Goal: Information Seeking & Learning: Find contact information

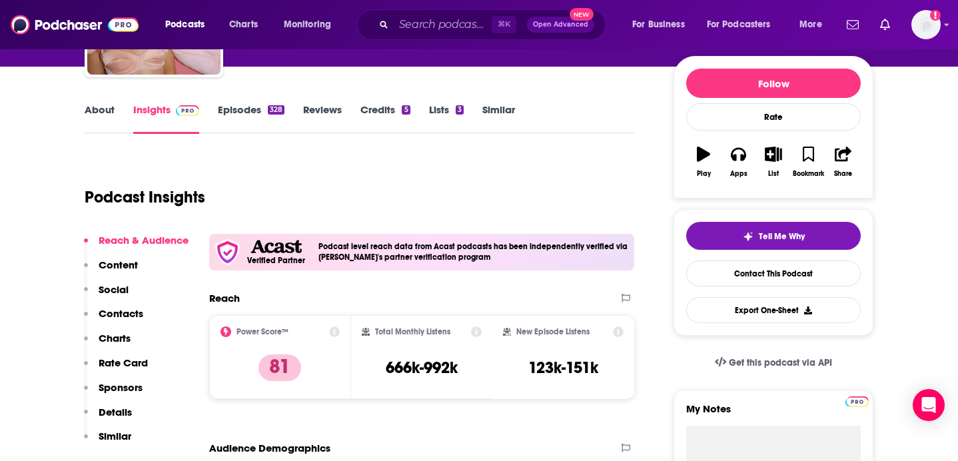
scroll to position [149, 0]
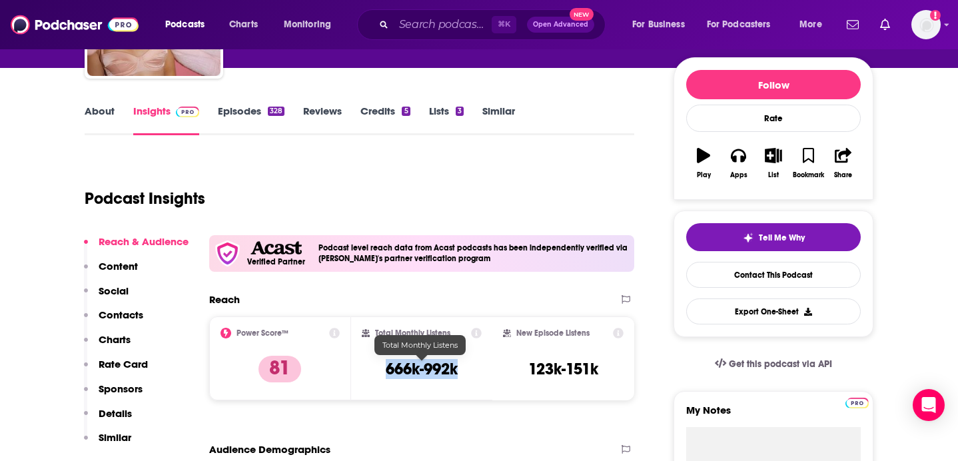
drag, startPoint x: 455, startPoint y: 372, endPoint x: 368, endPoint y: 371, distance: 87.2
click at [368, 371] on div "Total Monthly Listens 666k-992k" at bounding box center [422, 358] width 121 height 61
copy h3 "666k-992k"
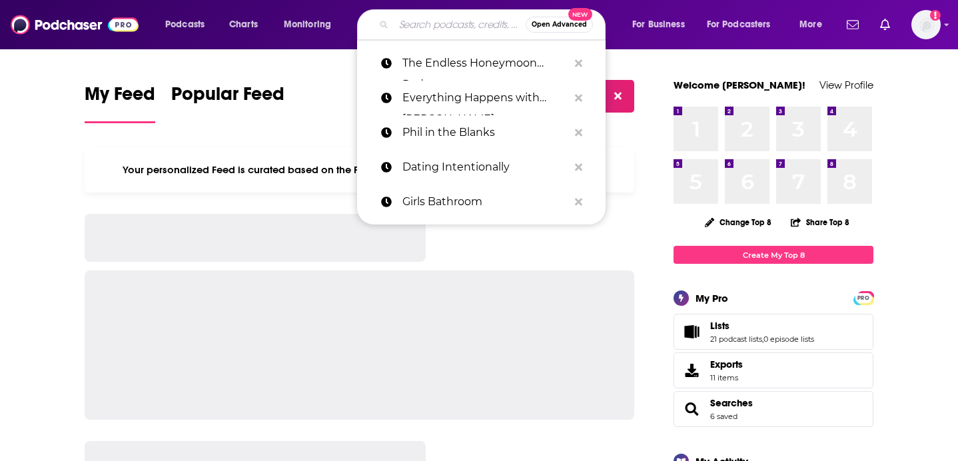
click at [422, 25] on input "Search podcasts, credits, & more..." at bounding box center [460, 24] width 132 height 21
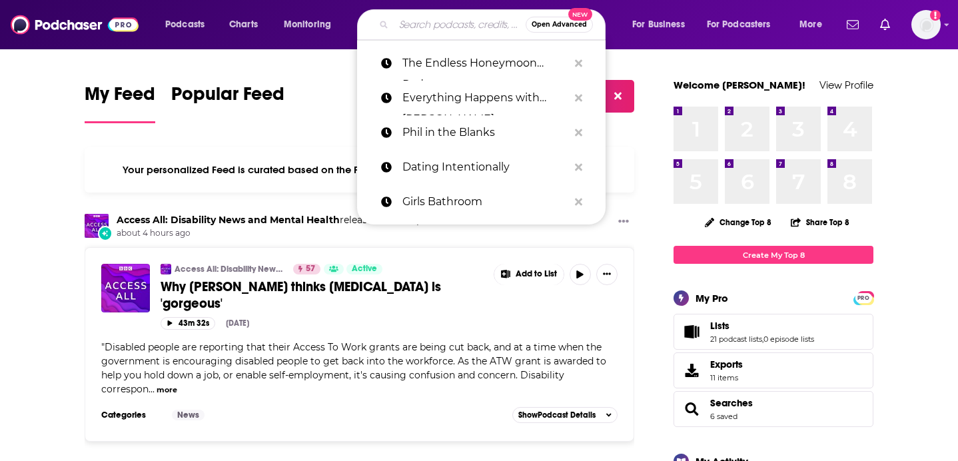
paste input "The [PERSON_NAME] Show"
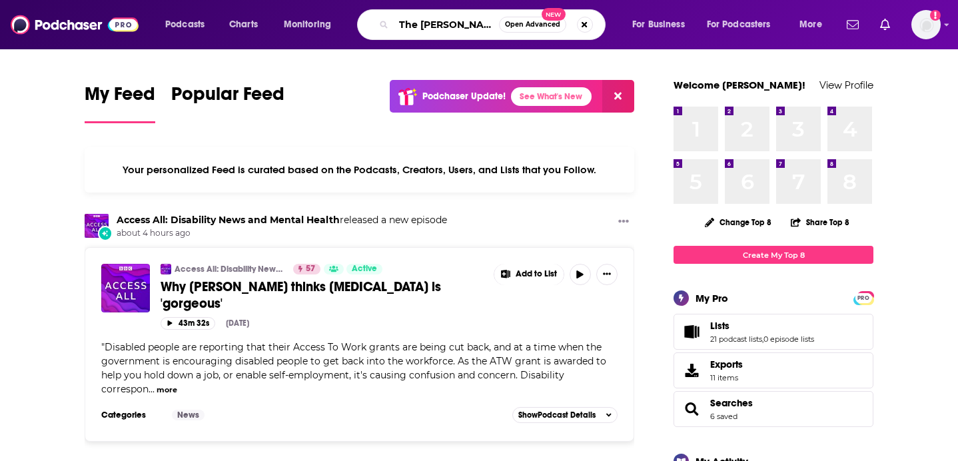
scroll to position [0, 23]
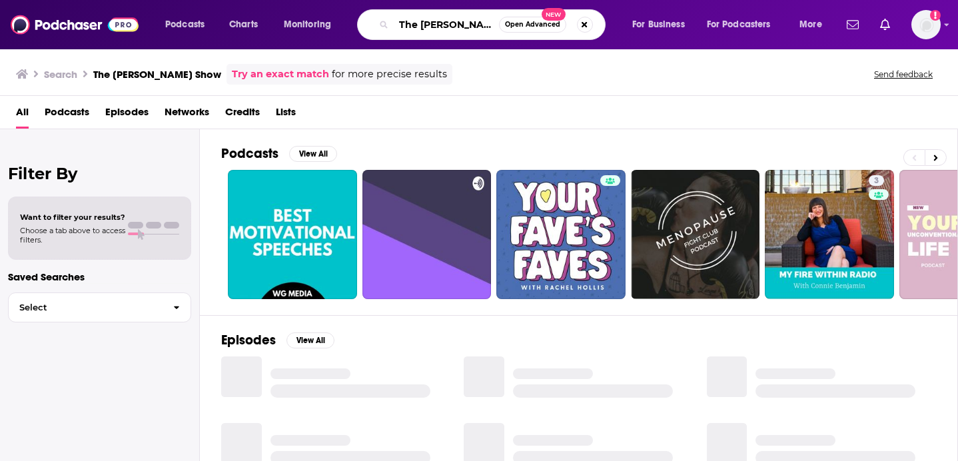
drag, startPoint x: 420, startPoint y: 25, endPoint x: 367, endPoint y: 25, distance: 53.3
click at [367, 25] on div "The [PERSON_NAME] Show Open Advanced New" at bounding box center [481, 24] width 248 height 31
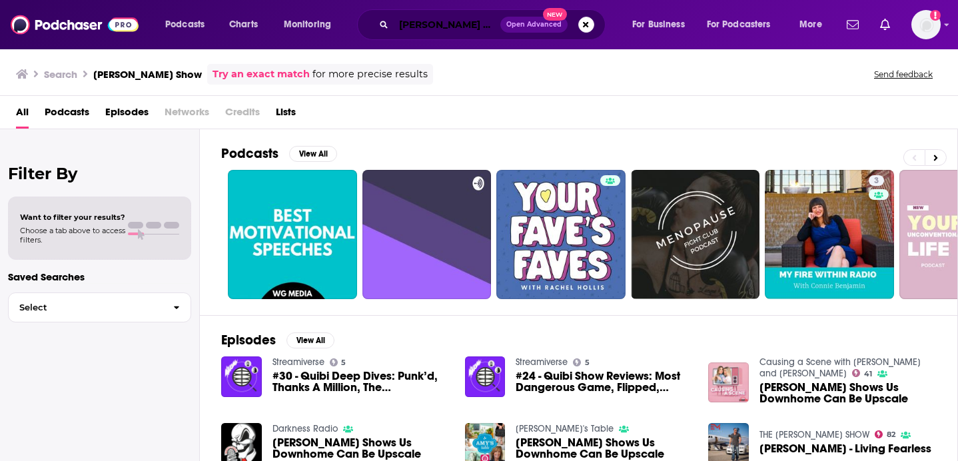
click at [425, 27] on input "[PERSON_NAME] Show" at bounding box center [447, 24] width 107 height 21
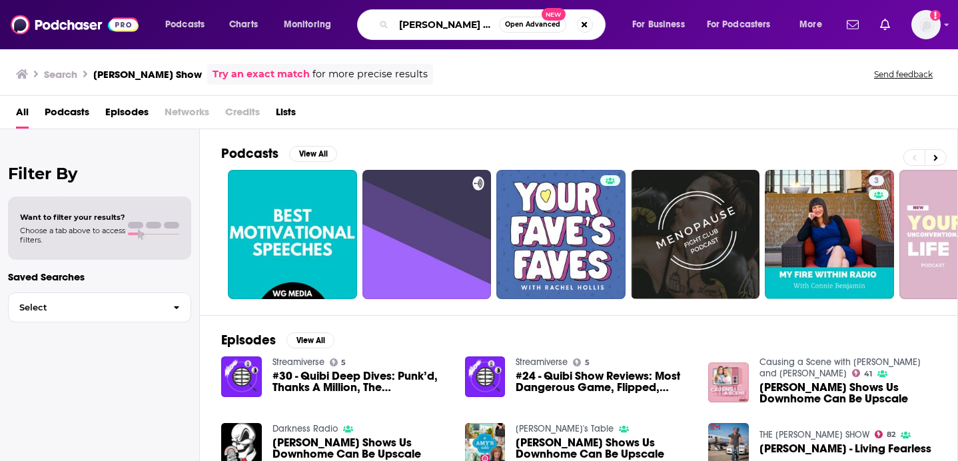
scroll to position [0, 2]
drag, startPoint x: 461, startPoint y: 25, endPoint x: 567, endPoint y: 43, distance: 106.6
click at [566, 43] on div "Podcasts Charts Monitoring Rachel Hollis Show Open Advanced New For Business Fo…" at bounding box center [479, 24] width 958 height 49
type input "Rachel Hollis"
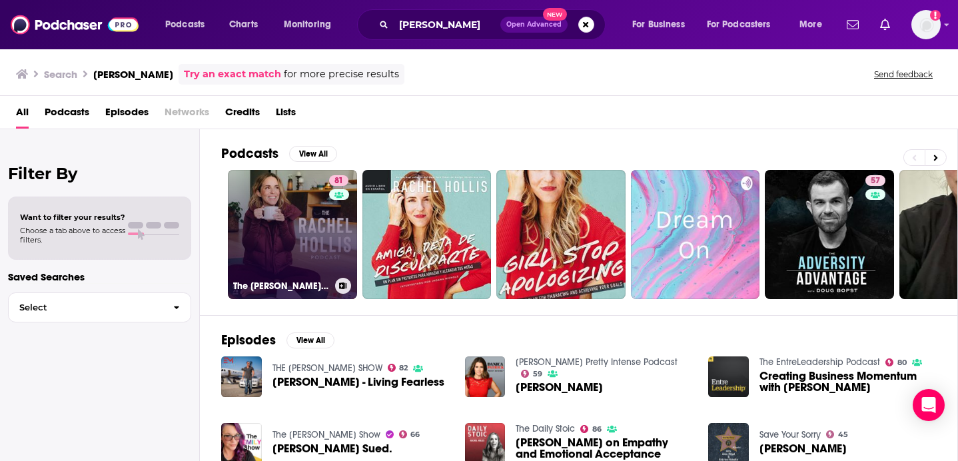
click at [304, 238] on link "81 The Rachel Hollis Podcast" at bounding box center [292, 234] width 129 height 129
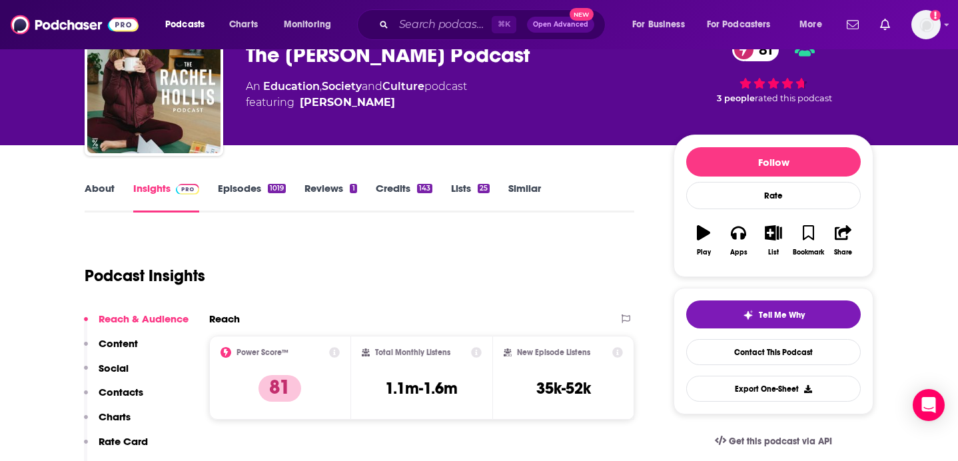
scroll to position [160, 0]
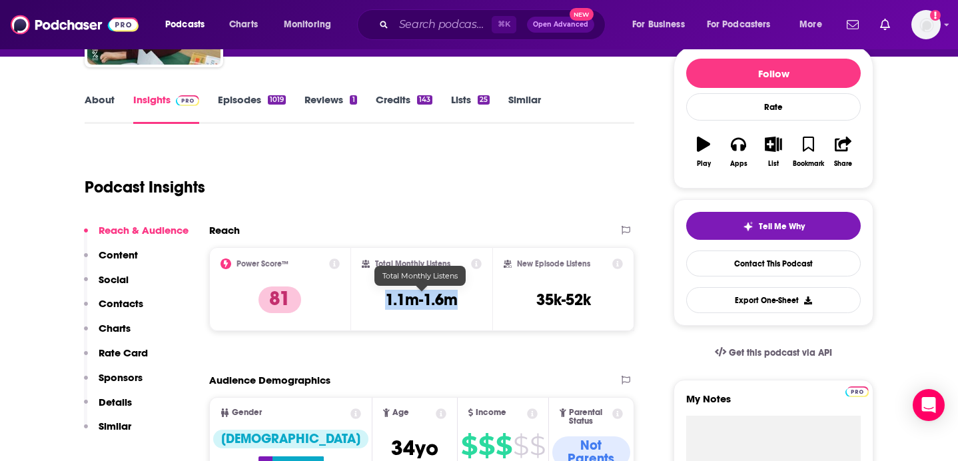
drag, startPoint x: 457, startPoint y: 304, endPoint x: 382, endPoint y: 301, distance: 75.3
click at [382, 301] on div "Total Monthly Listens 1.1m-1.6m" at bounding box center [422, 288] width 121 height 61
copy h3 "1.1m-1.6m"
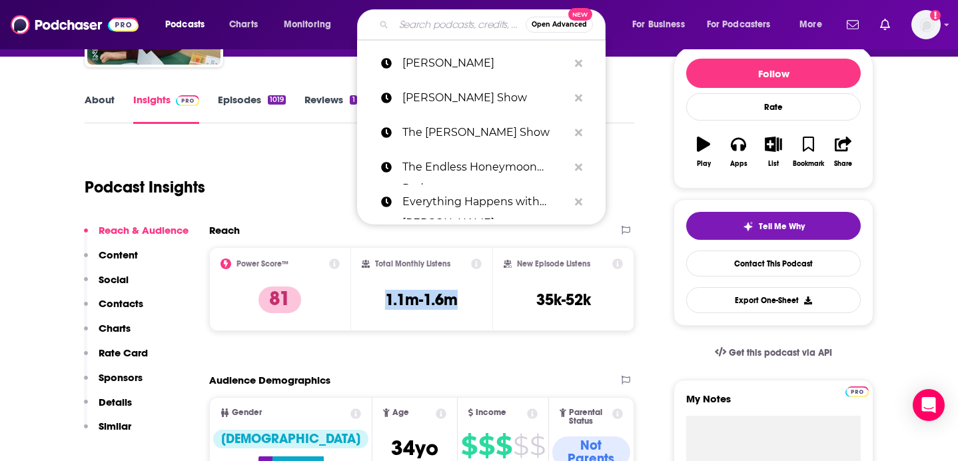
click at [439, 17] on input "Search podcasts, credits, & more..." at bounding box center [460, 24] width 132 height 21
paste input "Goal Digger with Jenna Kutcher"
type input "Goal Digger with Jenna Kutcher"
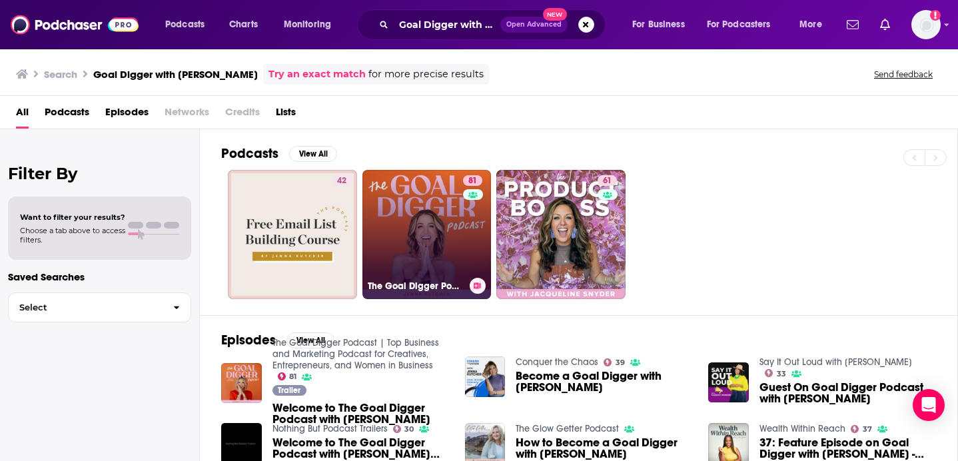
click at [444, 231] on link "81 The Goal Digger Podcast | Top Business and Marketing Podcast for Creatives, …" at bounding box center [426, 234] width 129 height 129
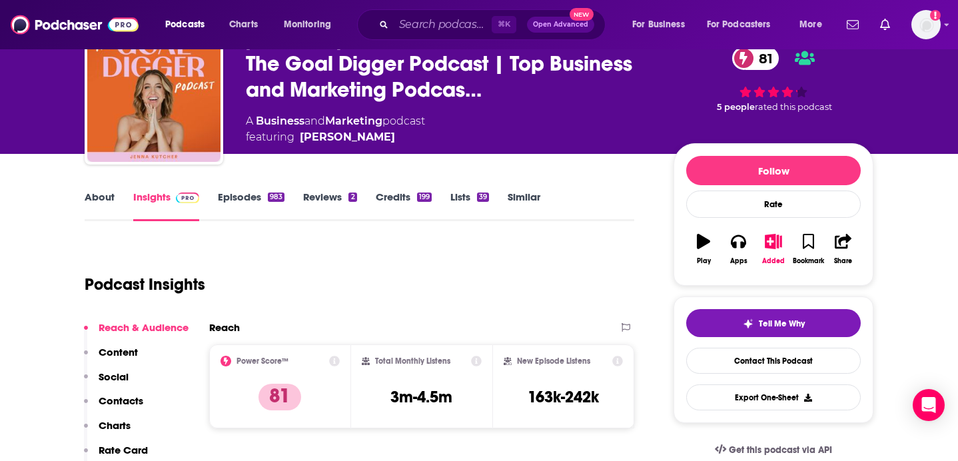
scroll to position [64, 0]
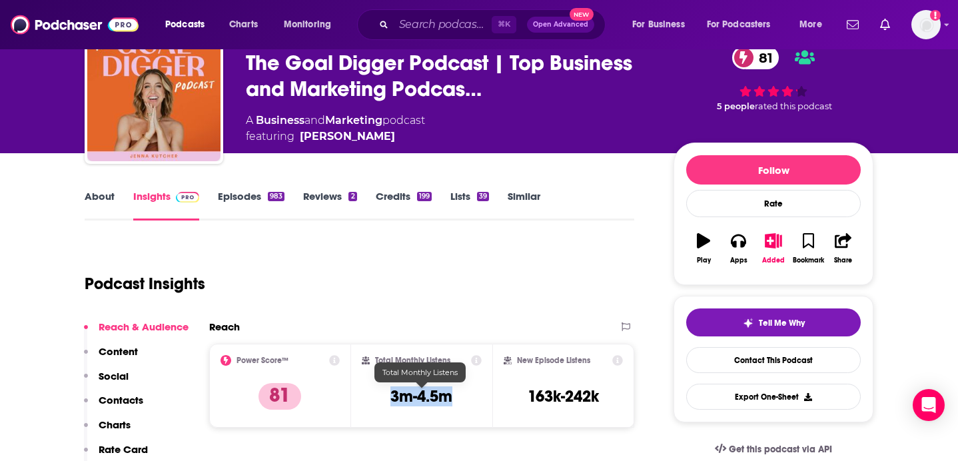
drag, startPoint x: 458, startPoint y: 404, endPoint x: 388, endPoint y: 400, distance: 70.0
click at [388, 400] on div "Total Monthly Listens 3m-4.5m" at bounding box center [422, 385] width 121 height 61
copy h3 "3m-4.5m"
click at [390, 29] on div "⌘ K Open Advanced New" at bounding box center [481, 24] width 248 height 31
click at [412, 24] on input "Search podcasts, credits, & more..." at bounding box center [443, 24] width 98 height 21
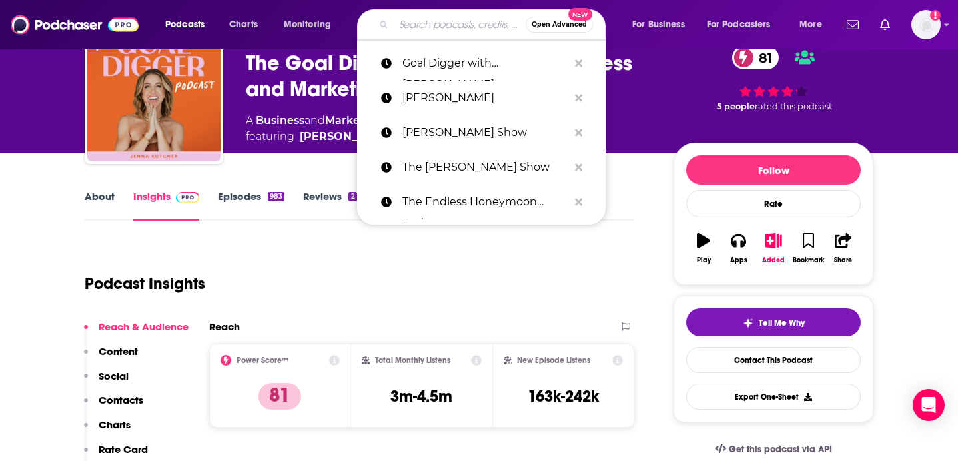
paste input "Almost 30"
type input "Almost 30"
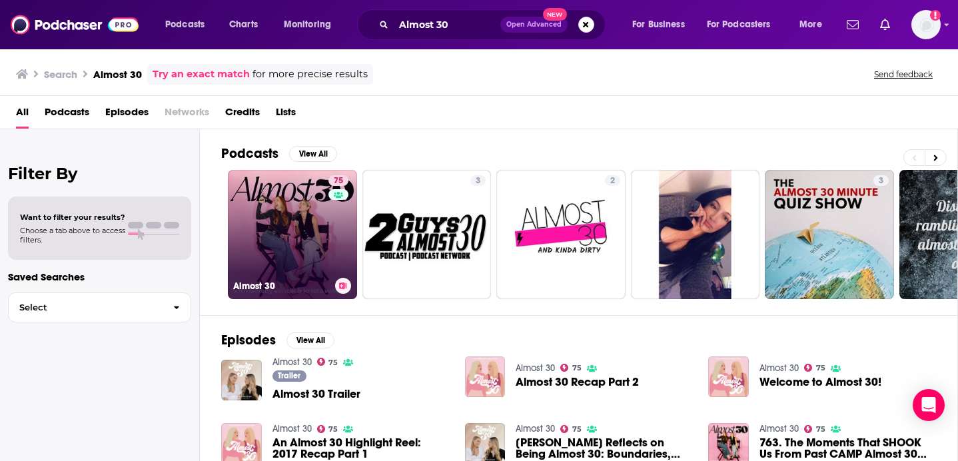
click at [280, 211] on link "75 Almost 30" at bounding box center [292, 234] width 129 height 129
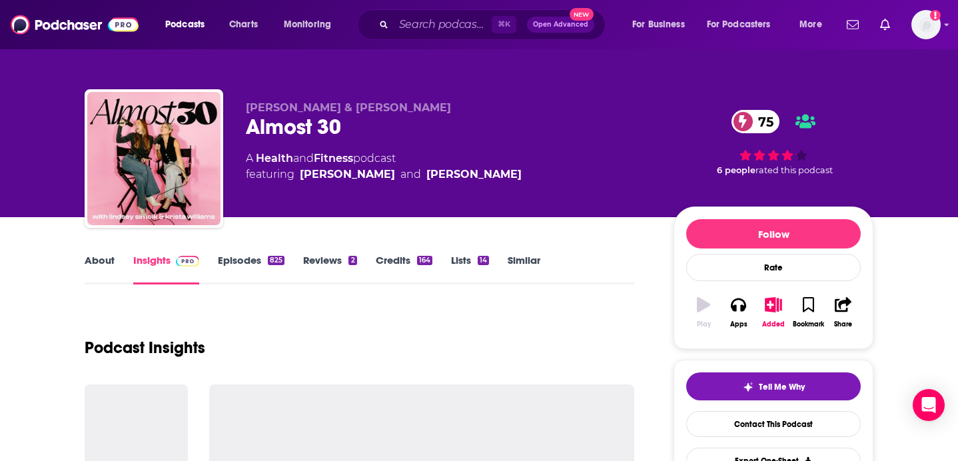
scroll to position [127, 0]
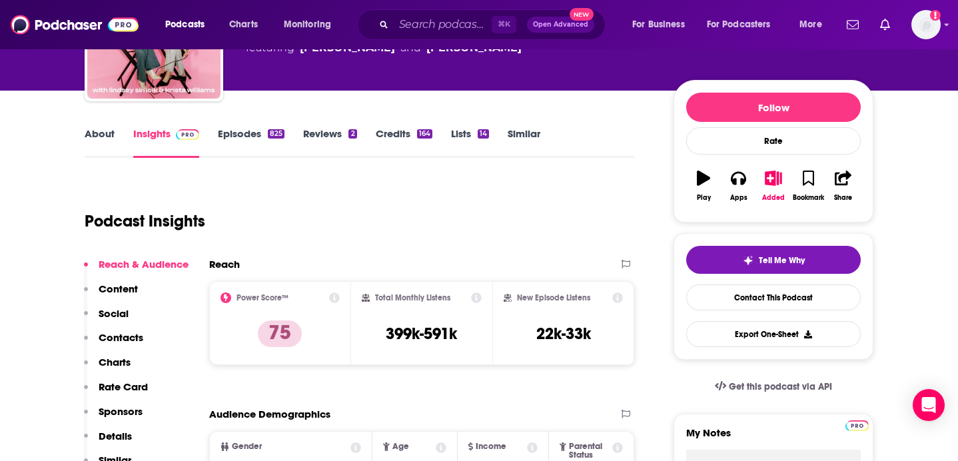
click at [389, 333] on div "Total Monthly Listens 399k-591k" at bounding box center [422, 322] width 121 height 61
click at [455, 12] on div "⌘ K Open Advanced New" at bounding box center [481, 24] width 248 height 31
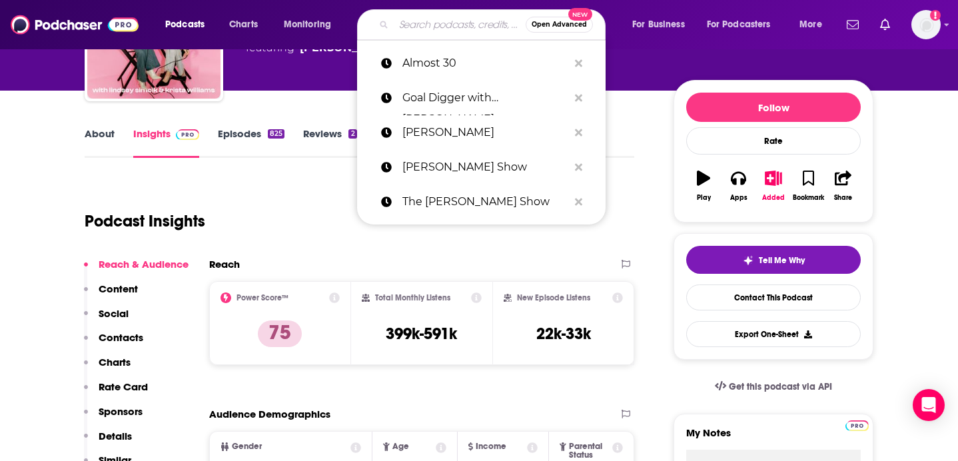
click at [454, 24] on input "Search podcasts, credits, & more..." at bounding box center [460, 24] width 132 height 21
paste input "So Money"
type input "So Money"
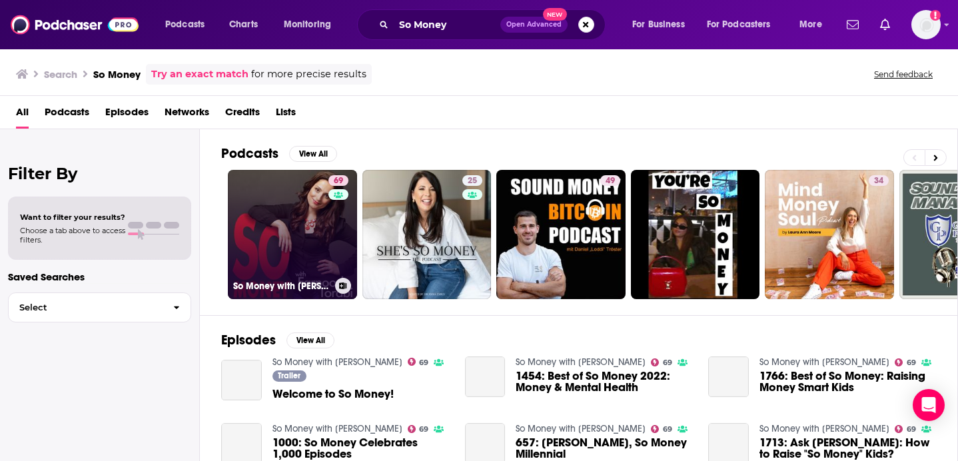
click at [279, 258] on link "69 So Money with Farnoosh Torabi" at bounding box center [292, 234] width 129 height 129
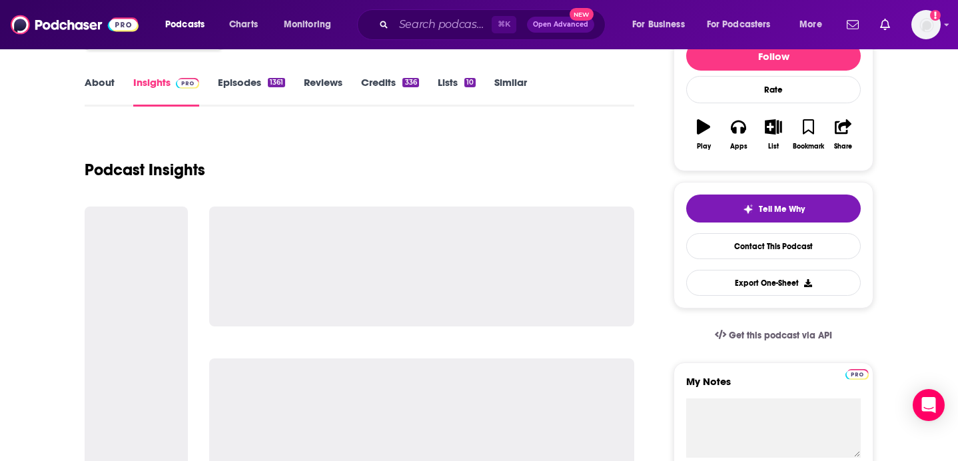
scroll to position [192, 0]
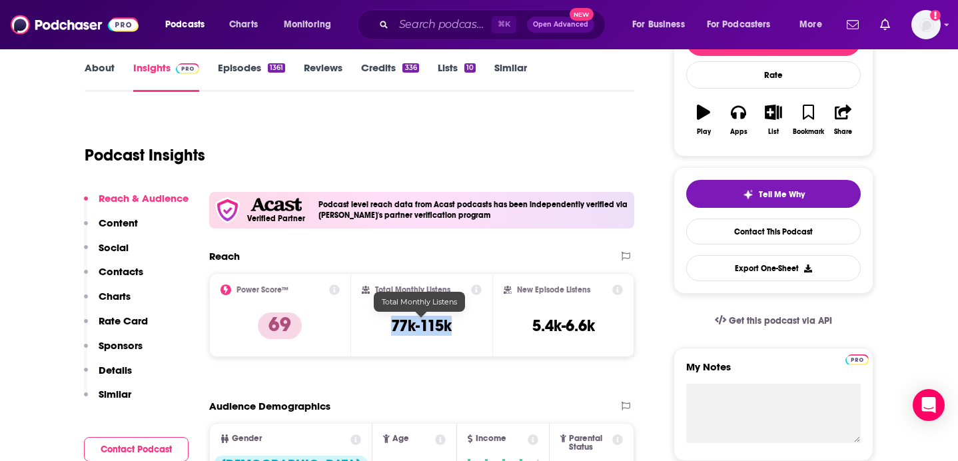
drag, startPoint x: 451, startPoint y: 329, endPoint x: 390, endPoint y: 328, distance: 61.3
click at [391, 328] on h3 "77k-115k" at bounding box center [421, 326] width 61 height 20
copy h3 "77k-115k"
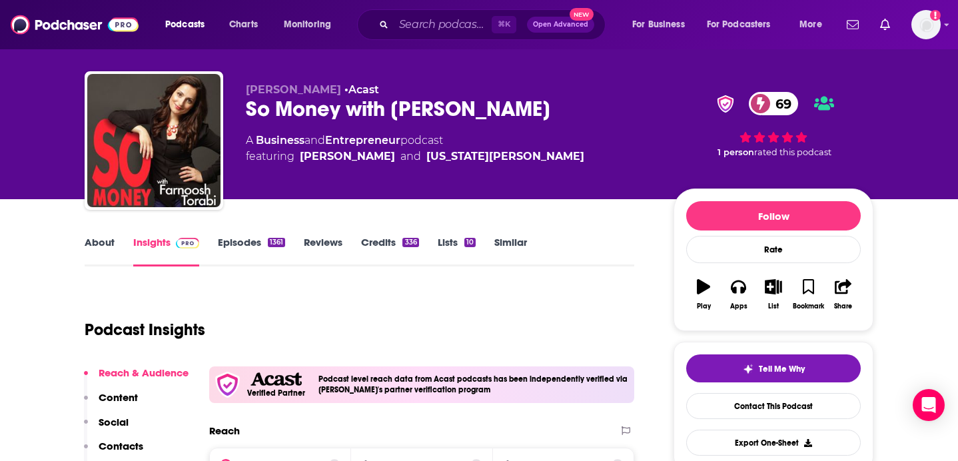
scroll to position [0, 0]
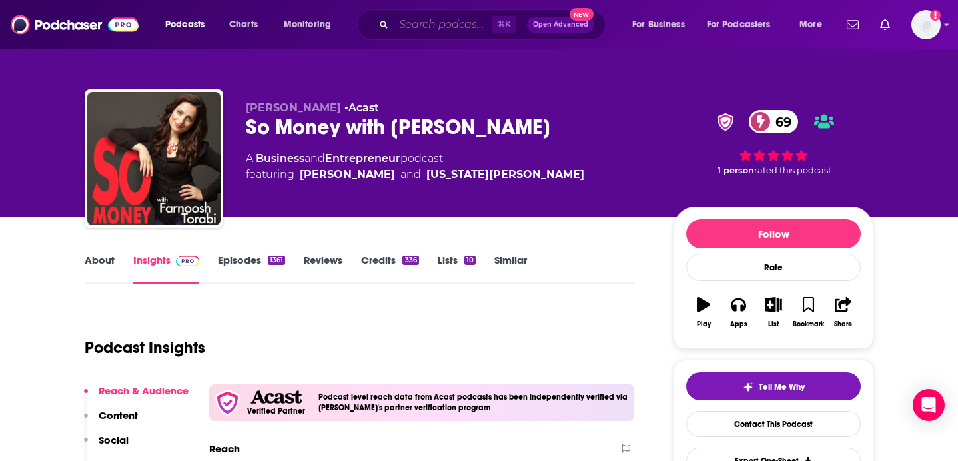
click at [447, 25] on input "Search podcasts, credits, & more..." at bounding box center [443, 24] width 98 height 21
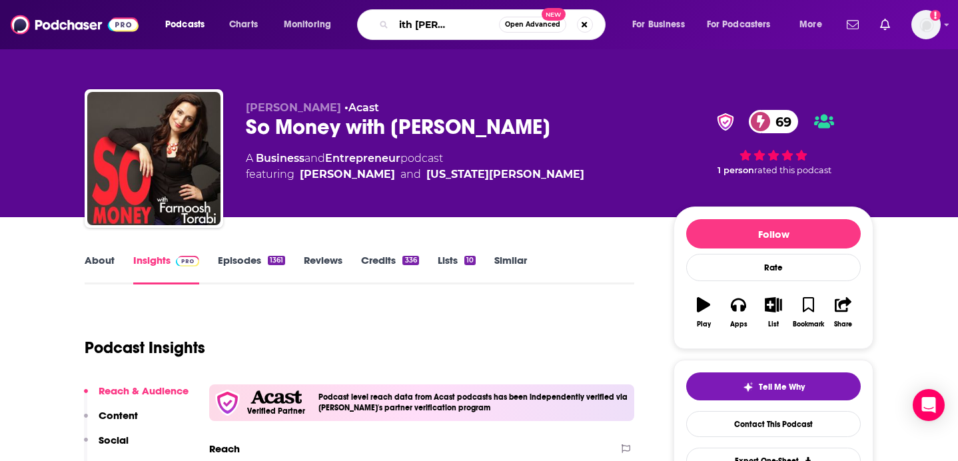
type input "Just B with Bethany Frankel"
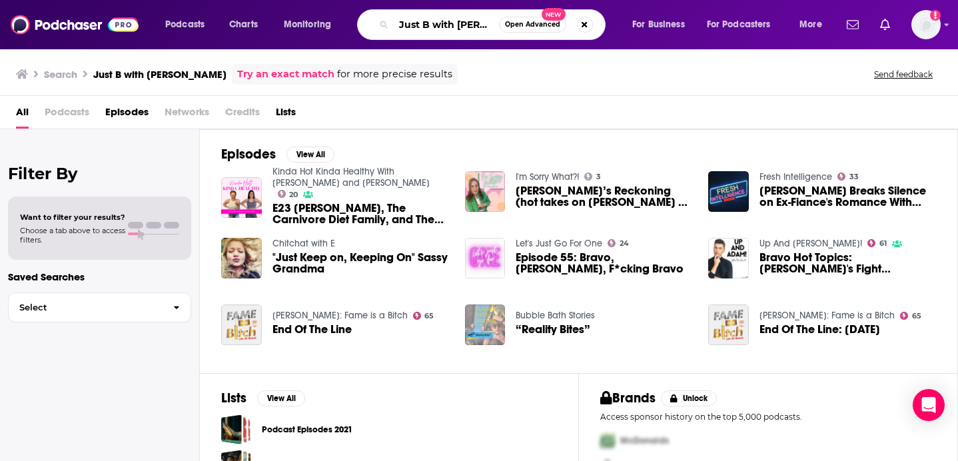
scroll to position [0, 45]
drag, startPoint x: 435, startPoint y: 25, endPoint x: 774, endPoint y: 61, distance: 340.9
click at [772, 65] on div "Podcasts Charts Monitoring Just B with Bethany Frankel Open Advanced New For Bu…" at bounding box center [479, 230] width 958 height 461
type input "Just B"
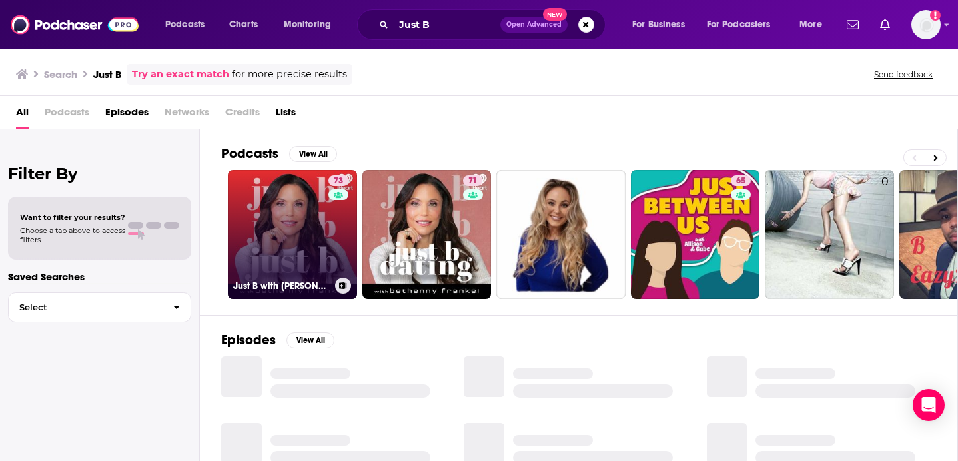
click at [292, 218] on link "73 Just B with Bethenny Frankel" at bounding box center [292, 234] width 129 height 129
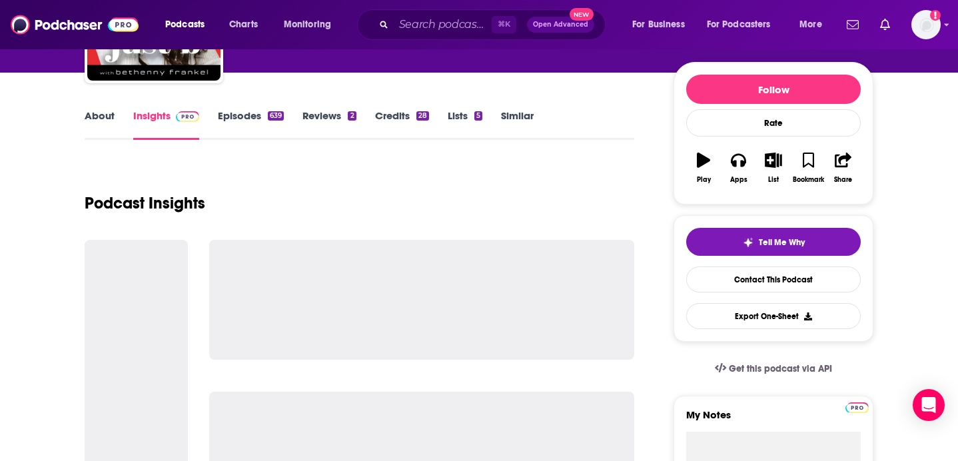
scroll to position [148, 0]
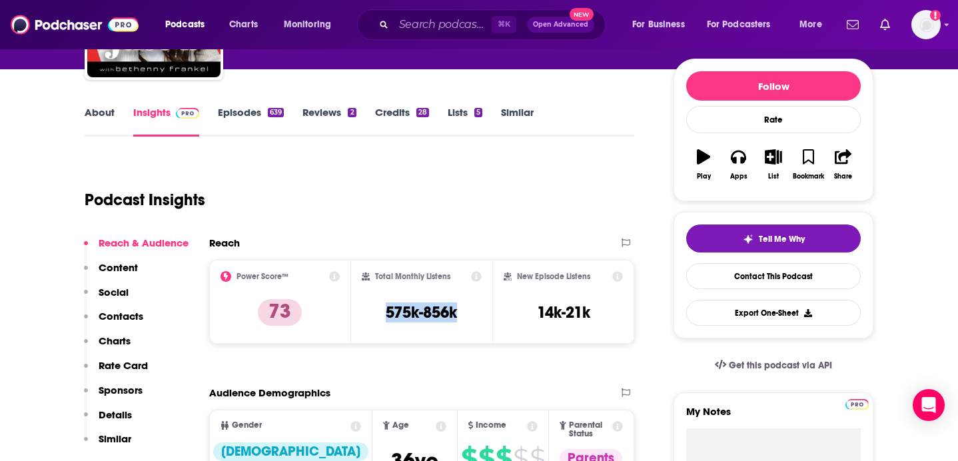
drag, startPoint x: 435, startPoint y: 318, endPoint x: 365, endPoint y: 316, distance: 70.6
click at [365, 316] on div "Total Monthly Listens 575k-856k" at bounding box center [422, 301] width 121 height 61
copy h3 "575k-856k"
click at [451, 21] on input "Search podcasts, credits, & more..." at bounding box center [443, 24] width 98 height 21
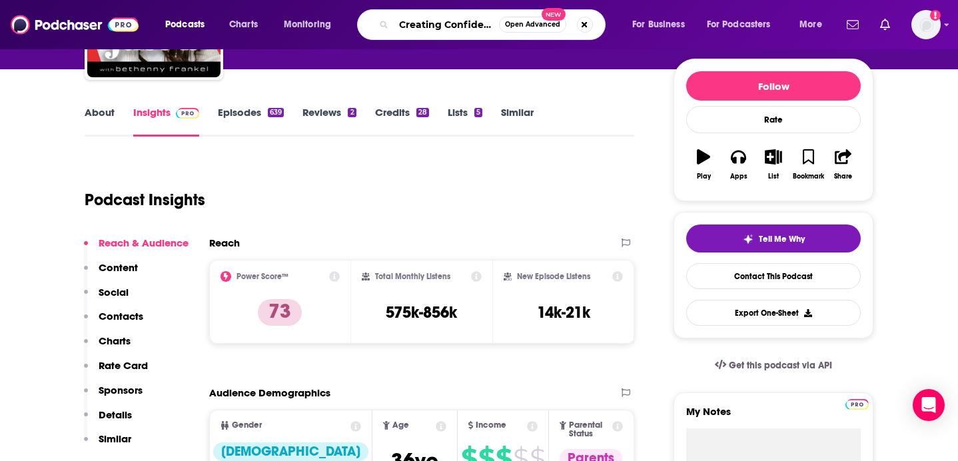
scroll to position [0, 8]
type input "Creating Confidence"
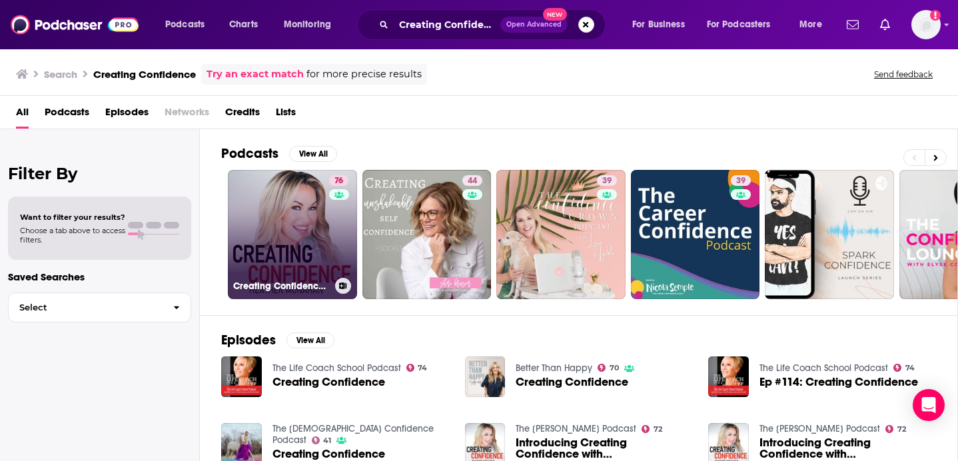
click at [345, 204] on div "76" at bounding box center [340, 226] width 23 height 103
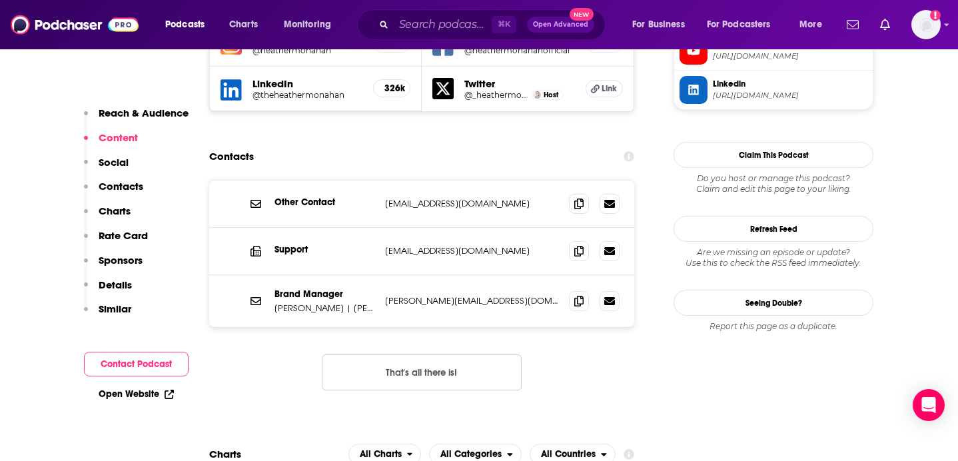
scroll to position [1287, 0]
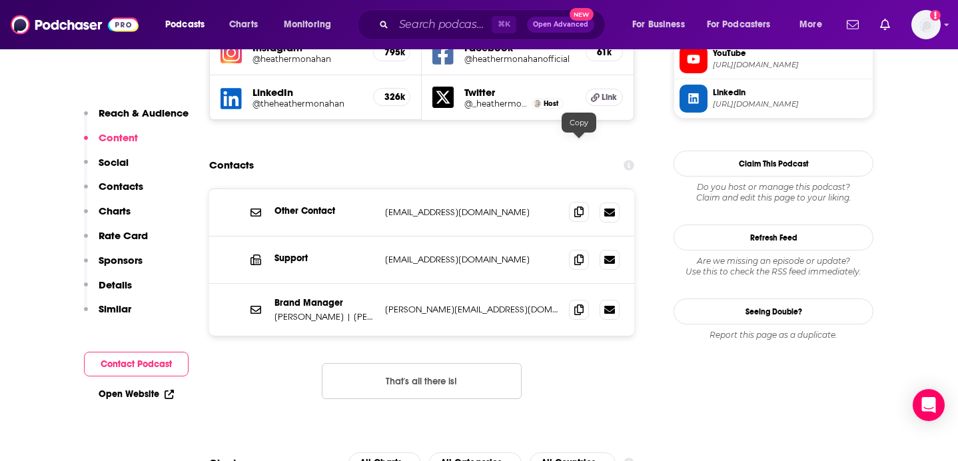
click at [576, 206] on icon at bounding box center [578, 211] width 9 height 11
click at [571, 249] on span at bounding box center [579, 259] width 20 height 20
click at [415, 25] on input "Search podcasts, credits, & more..." at bounding box center [443, 24] width 98 height 21
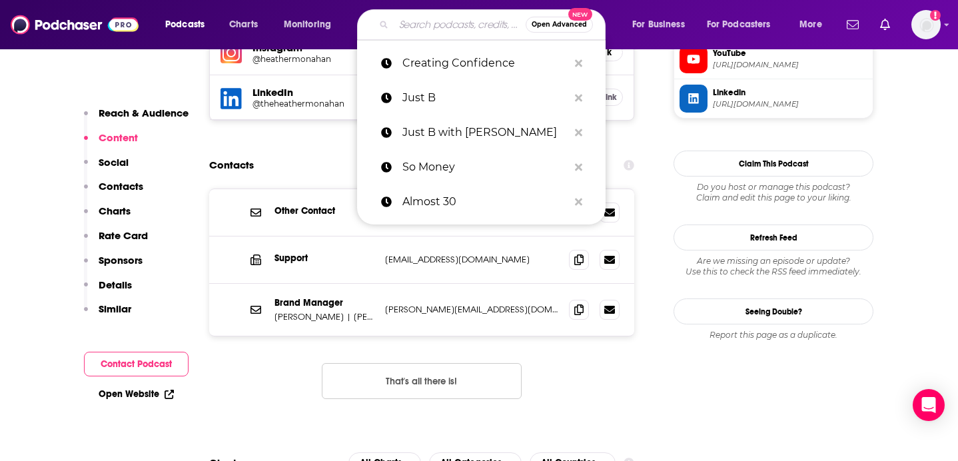
paste input "The Human Upgrade with Dave Asprey"
type input "The Human Upgrade with Dave Asprey"
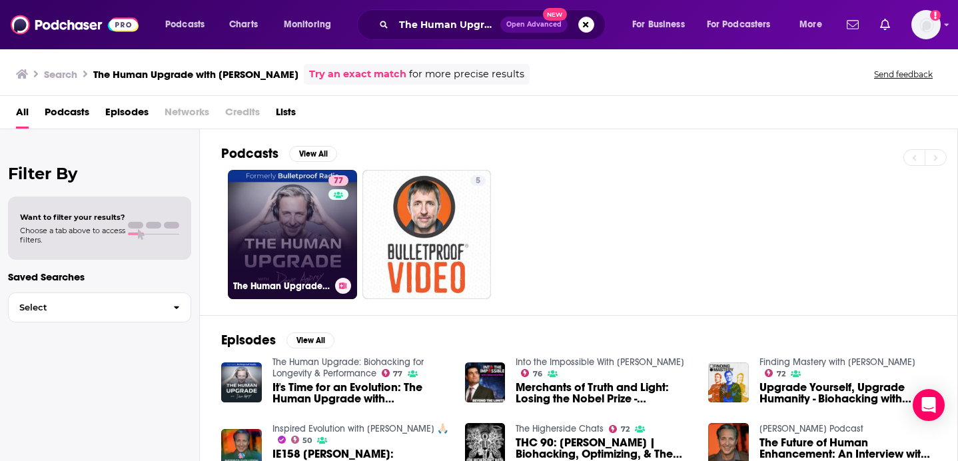
click at [306, 226] on link "77 The Human Upgrade: Biohacking for Longevity & Performance" at bounding box center [292, 234] width 129 height 129
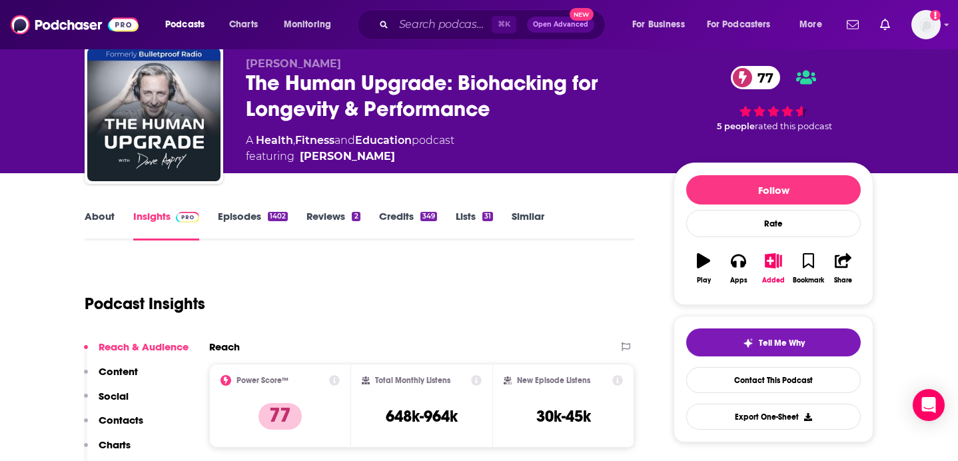
scroll to position [46, 0]
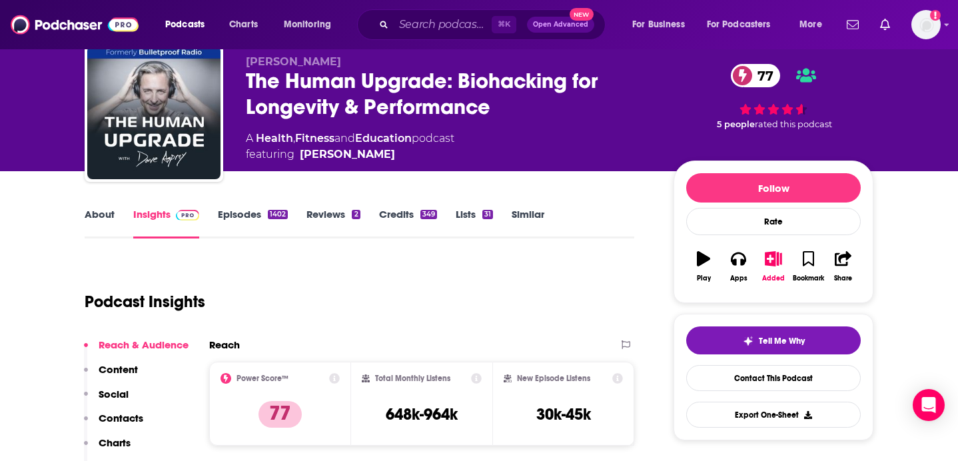
click at [102, 220] on link "About" at bounding box center [100, 223] width 30 height 31
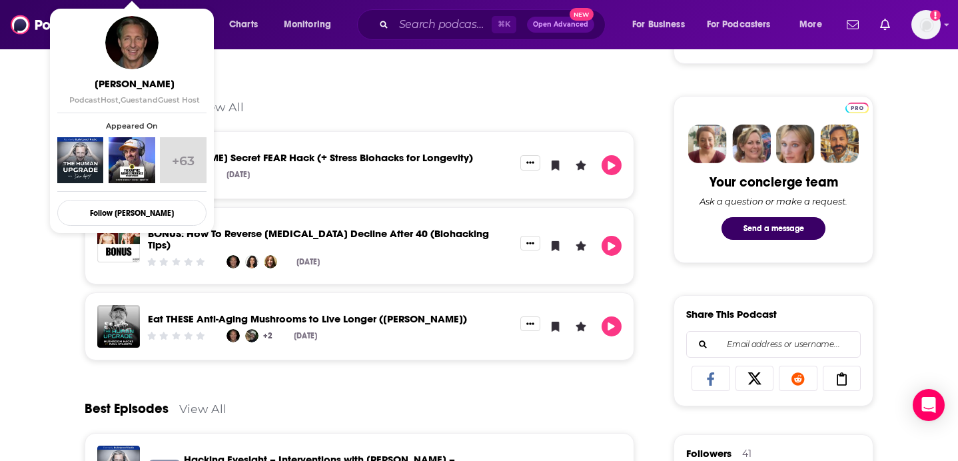
scroll to position [605, 0]
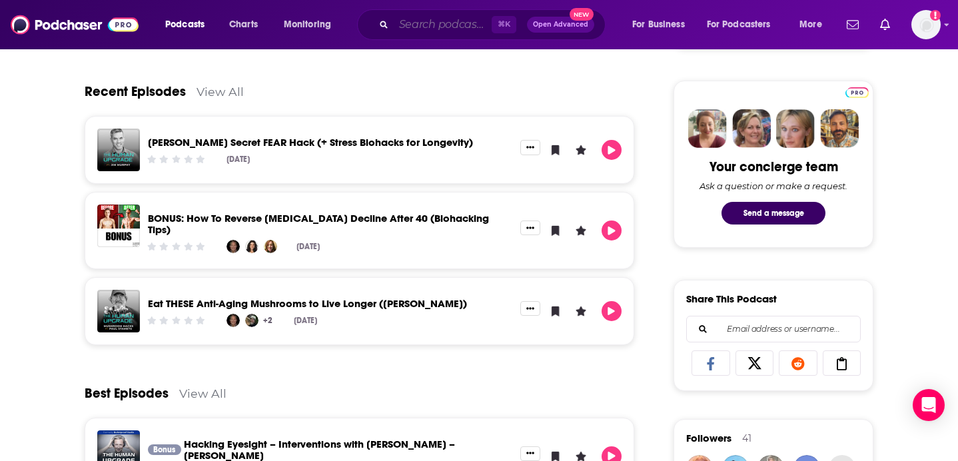
click at [408, 28] on input "Search podcasts, credits, & more..." at bounding box center [443, 24] width 98 height 21
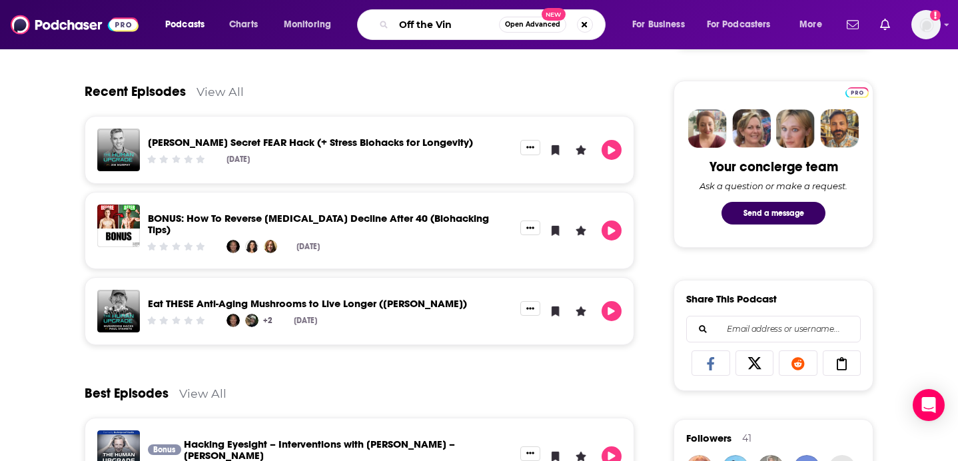
type input "Off the Vine"
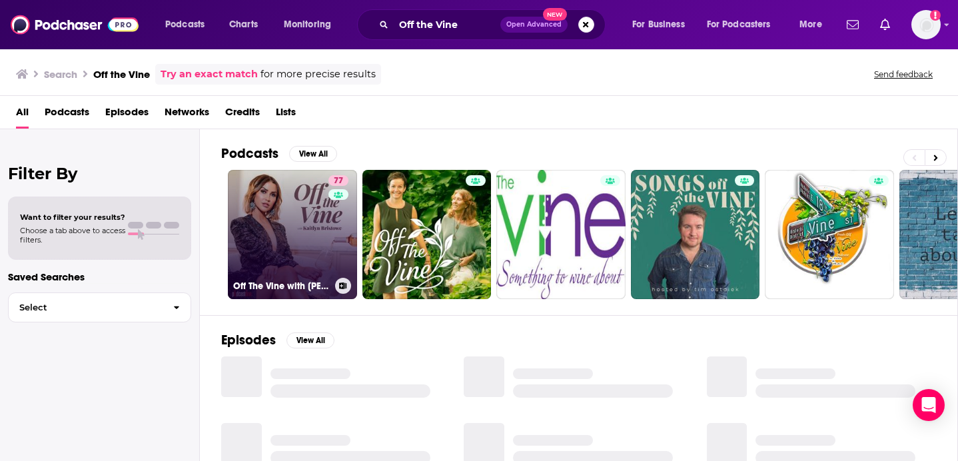
click at [256, 241] on link "77 Off The Vine with Kaitlyn Bristowe" at bounding box center [292, 234] width 129 height 129
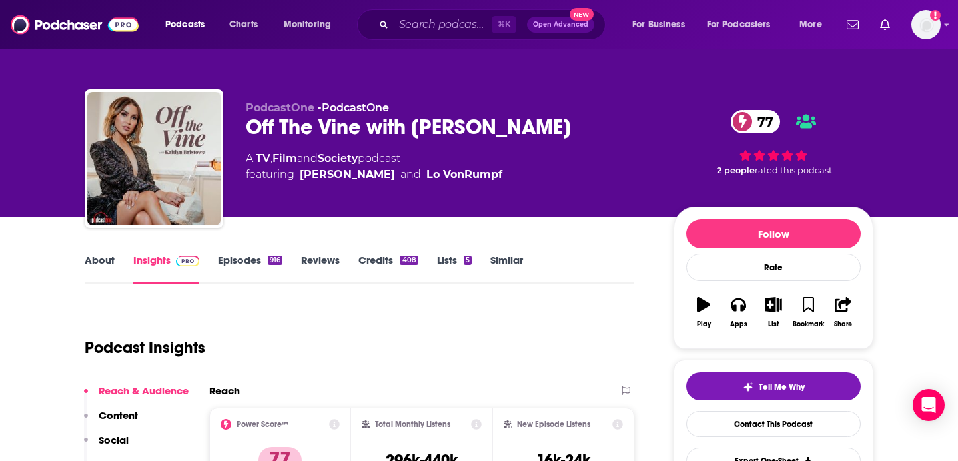
click at [106, 262] on link "About" at bounding box center [100, 269] width 30 height 31
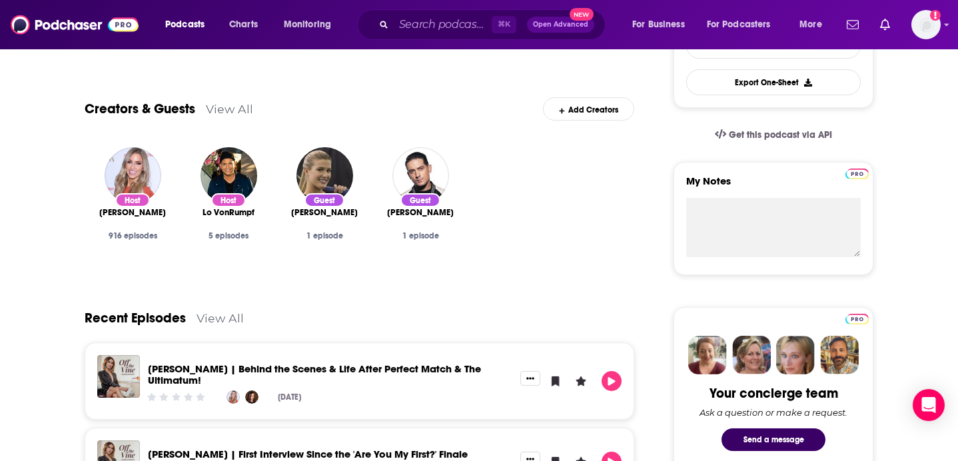
scroll to position [375, 0]
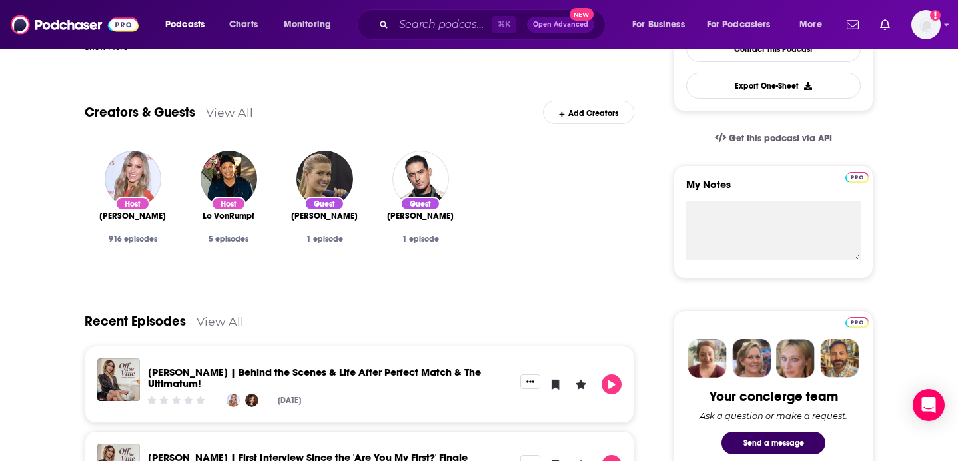
click at [238, 216] on span "Lo VonRumpf" at bounding box center [228, 215] width 52 height 11
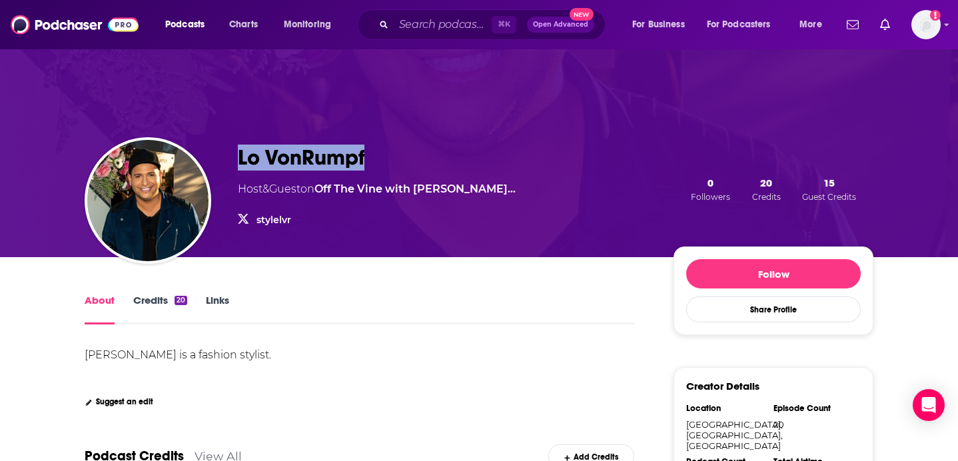
drag, startPoint x: 389, startPoint y: 162, endPoint x: 204, endPoint y: 153, distance: 184.7
click at [204, 153] on div "Lo VonRumpf Host & Guest on Off The Vine with Kaitlyn Bri… stylelvr stylelvr 0 …" at bounding box center [479, 189] width 788 height 136
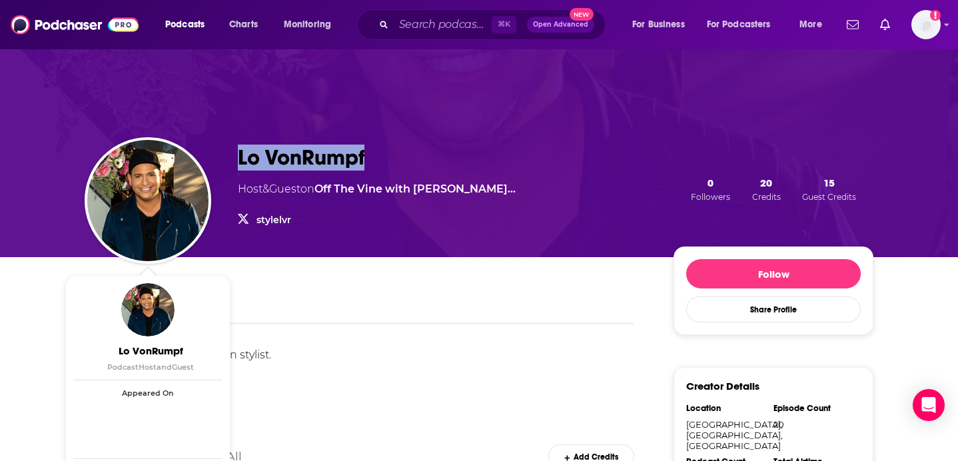
copy div "Lo VonRumpf"
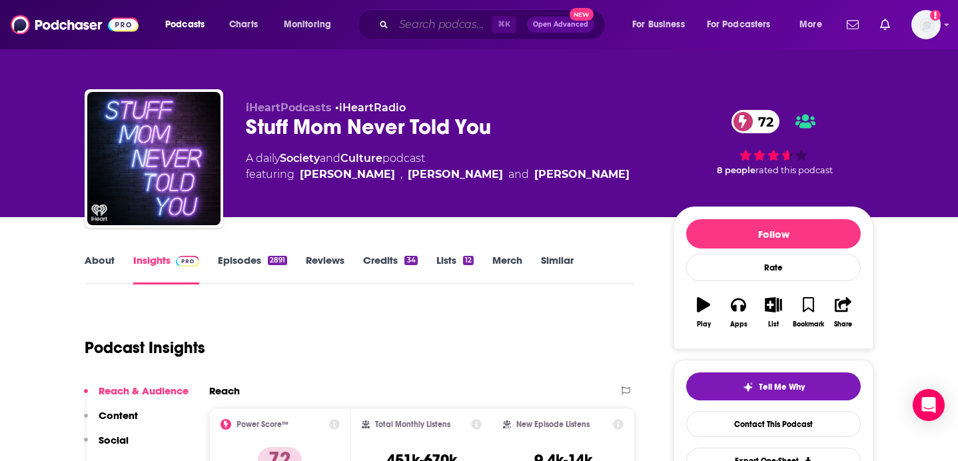
click at [406, 24] on input "Search podcasts, credits, & more..." at bounding box center [443, 24] width 98 height 21
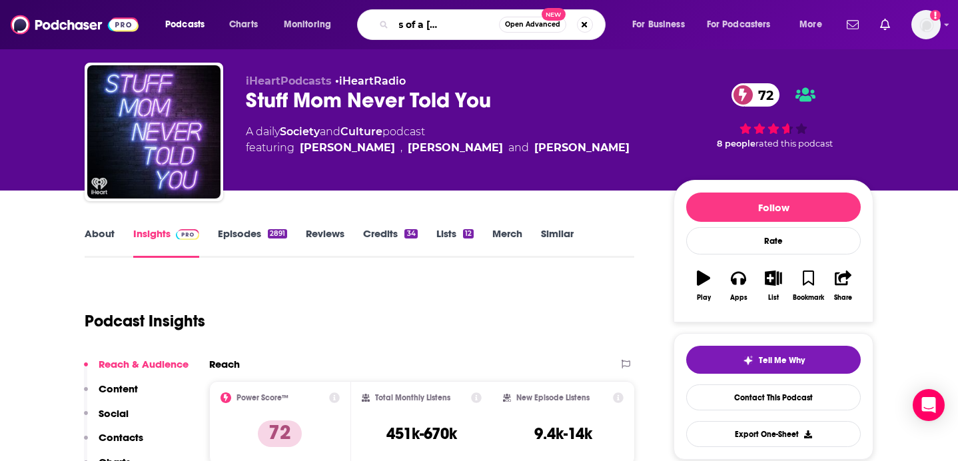
type input "Confessions of a female founder"
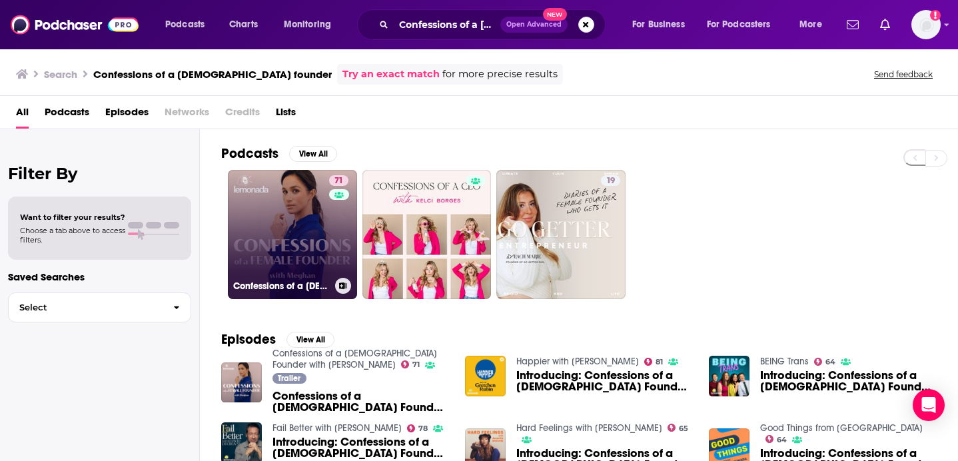
click at [277, 219] on link "71 Confessions of a Female Founder with Meghan" at bounding box center [292, 234] width 129 height 129
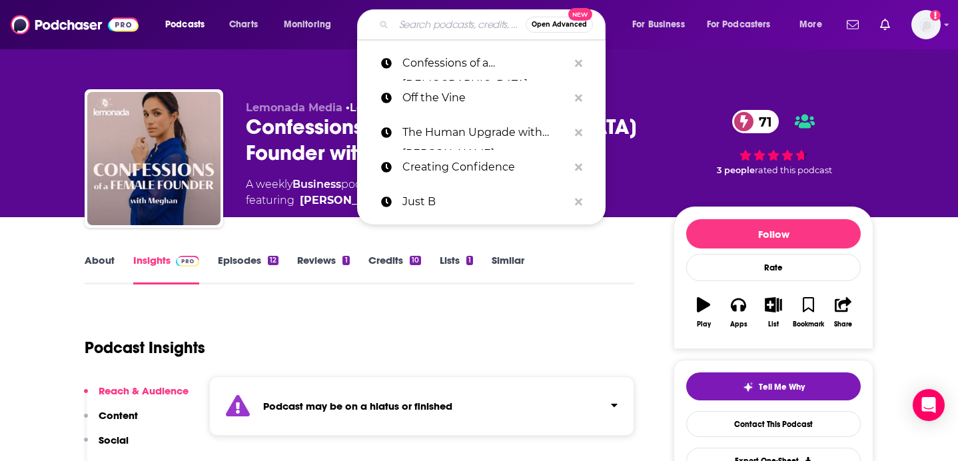
click at [463, 25] on input "Search podcasts, credits, & more..." at bounding box center [460, 24] width 132 height 21
type input "V"
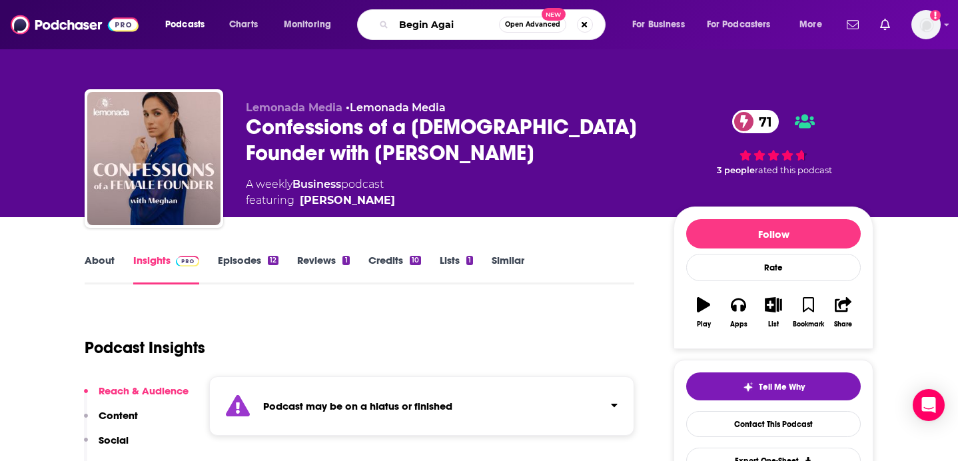
type input "Begin Again"
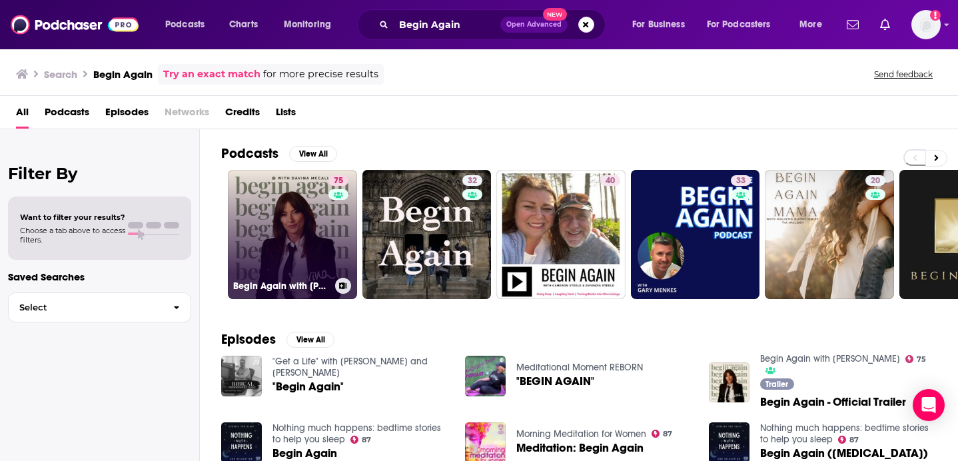
click at [260, 227] on link "75 Begin Again with Davina McCall" at bounding box center [292, 234] width 129 height 129
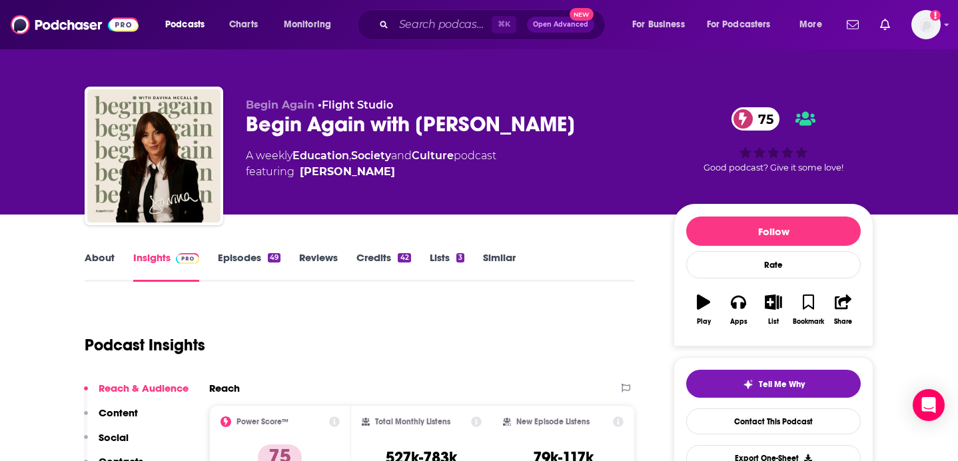
scroll to position [33, 0]
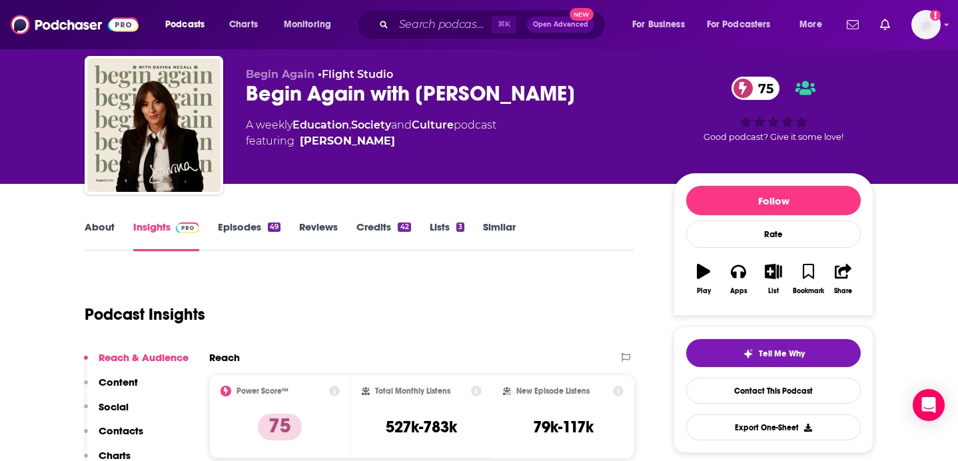
click at [246, 230] on link "Episodes 49" at bounding box center [249, 235] width 63 height 31
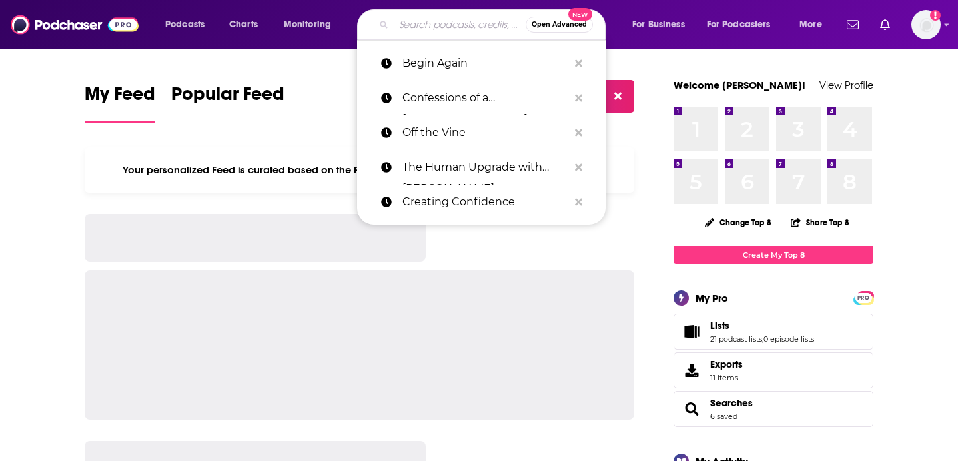
click at [430, 25] on input "Search podcasts, credits, & more..." at bounding box center [460, 24] width 132 height 21
paste input "Aspire with Emma Gerde"
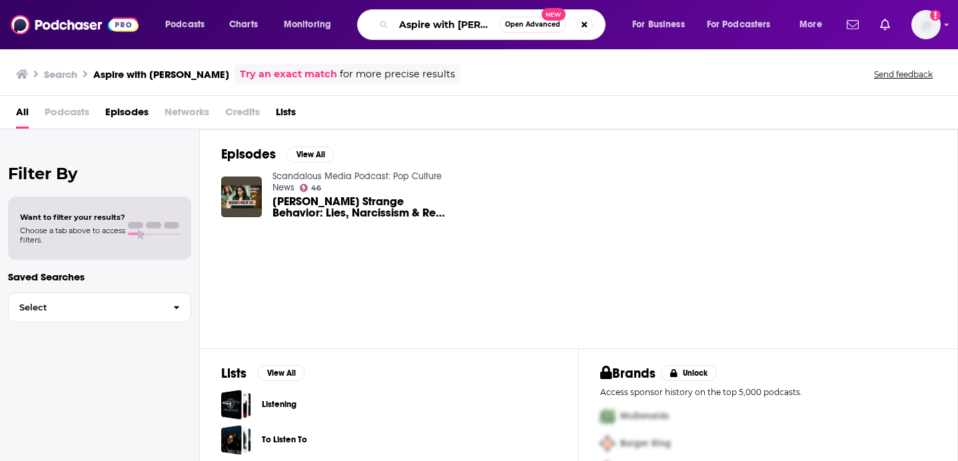
scroll to position [0, 29]
drag, startPoint x: 430, startPoint y: 27, endPoint x: 645, endPoint y: 54, distance: 216.1
click at [645, 54] on div "Podcasts Charts Monitoring Aspire with Emma Gerde Open Advanced New For Busines…" at bounding box center [479, 230] width 958 height 461
type input "Aspire"
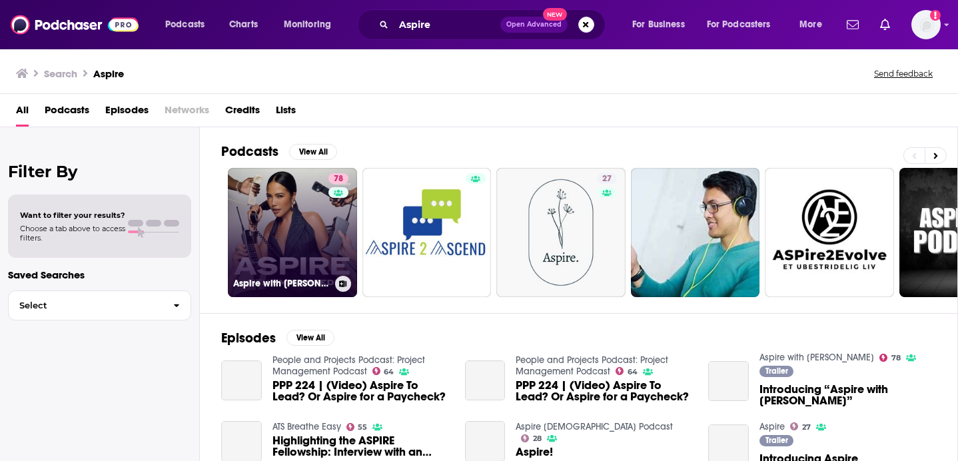
click at [287, 252] on link "78 Aspire with Emma Grede" at bounding box center [292, 232] width 129 height 129
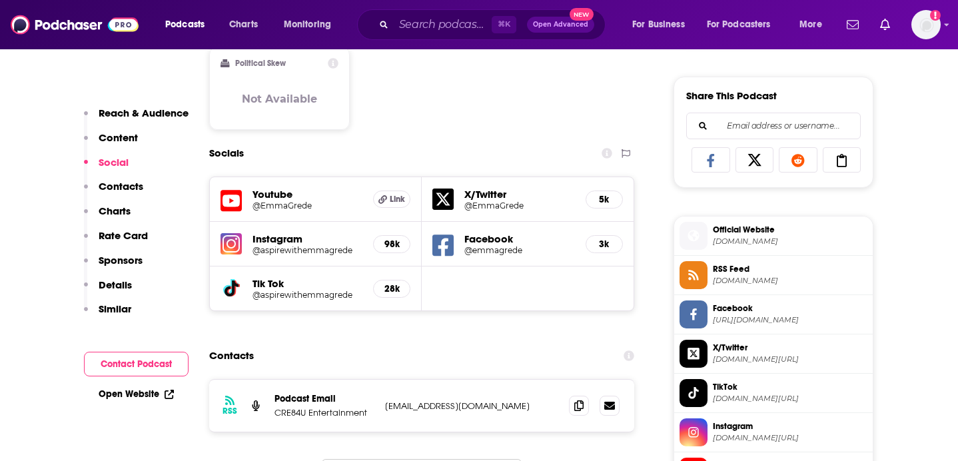
scroll to position [841, 0]
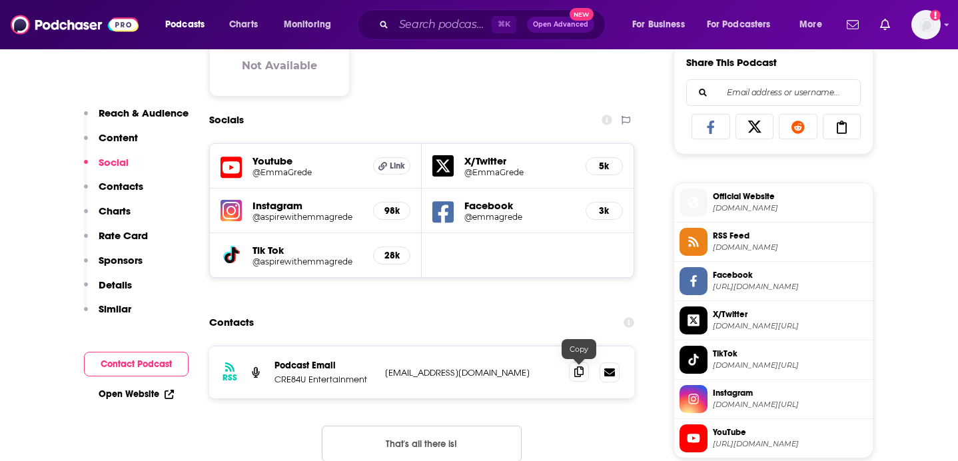
click at [573, 376] on span at bounding box center [579, 372] width 20 height 20
click at [456, 28] on input "Search podcasts, credits, & more..." at bounding box center [443, 24] width 98 height 21
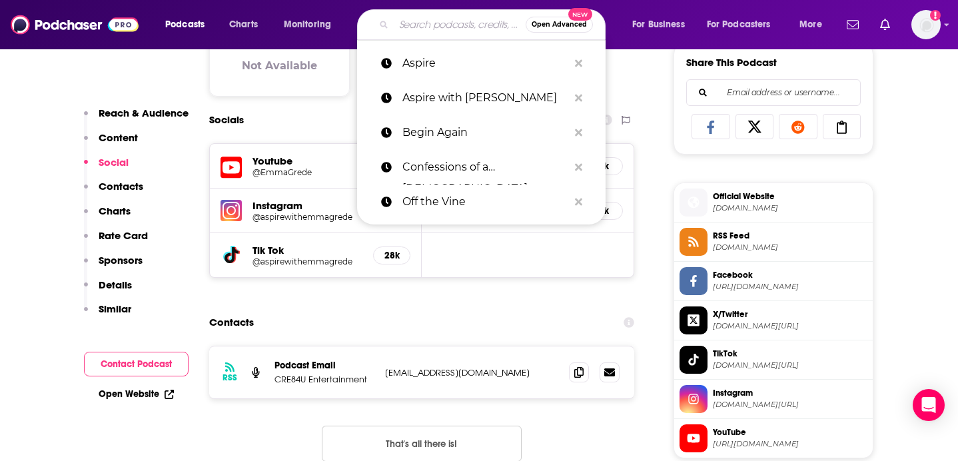
paste input "Girls Gotta Eat"
type input "Girls Gotta Eat"
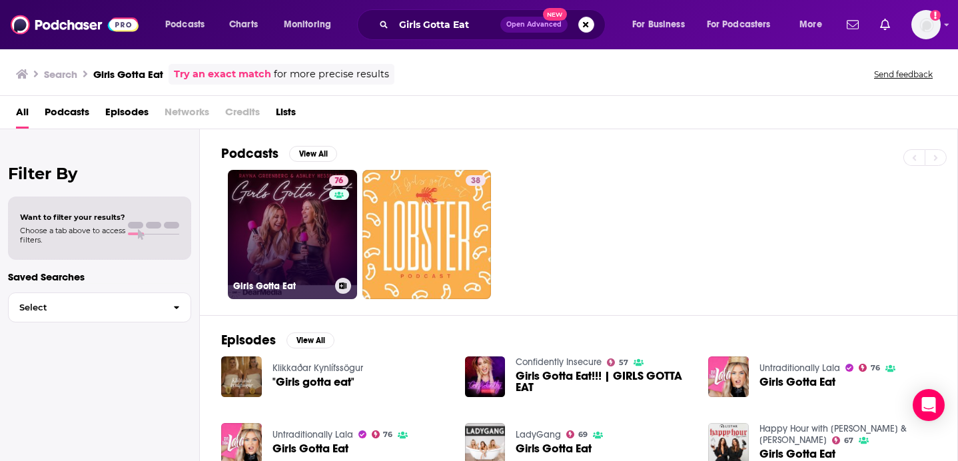
click at [292, 248] on link "76 Girls Gotta Eat" at bounding box center [292, 234] width 129 height 129
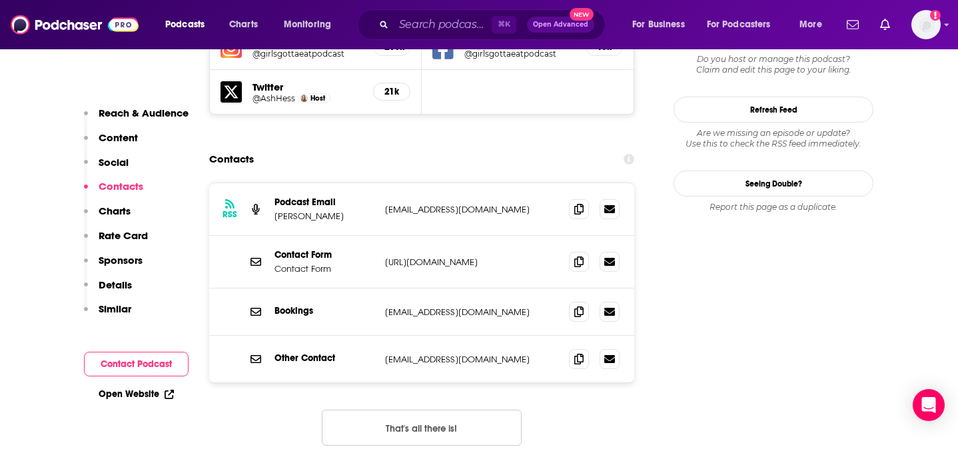
scroll to position [1366, 0]
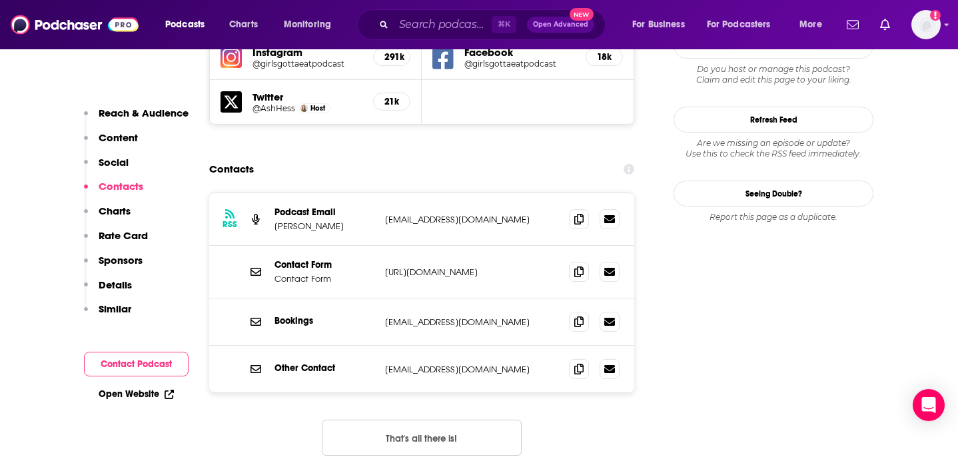
click at [356, 206] on div "Podcast Email Ashley Hesseltine" at bounding box center [324, 218] width 100 height 25
drag, startPoint x: 345, startPoint y: 146, endPoint x: 275, endPoint y: 146, distance: 69.9
click at [275, 220] on p "Ashley Hesseltine" at bounding box center [324, 225] width 100 height 11
copy p "Ashley Hesseltine"
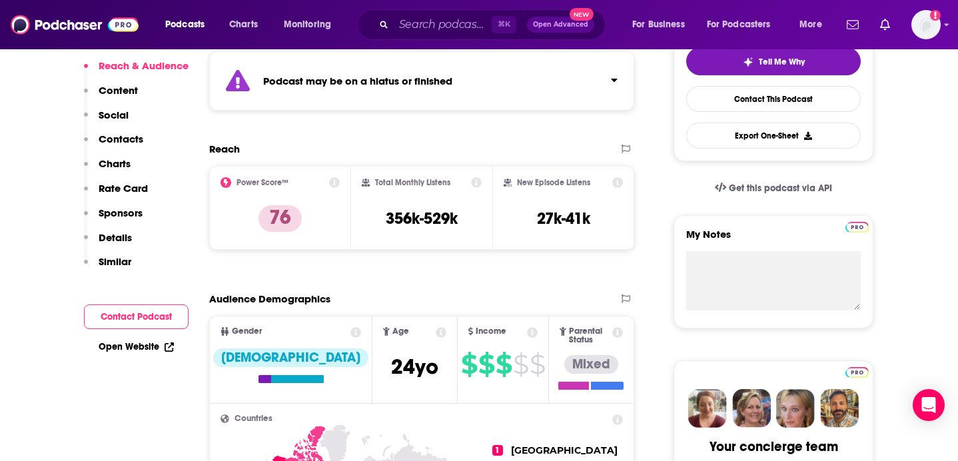
scroll to position [0, 0]
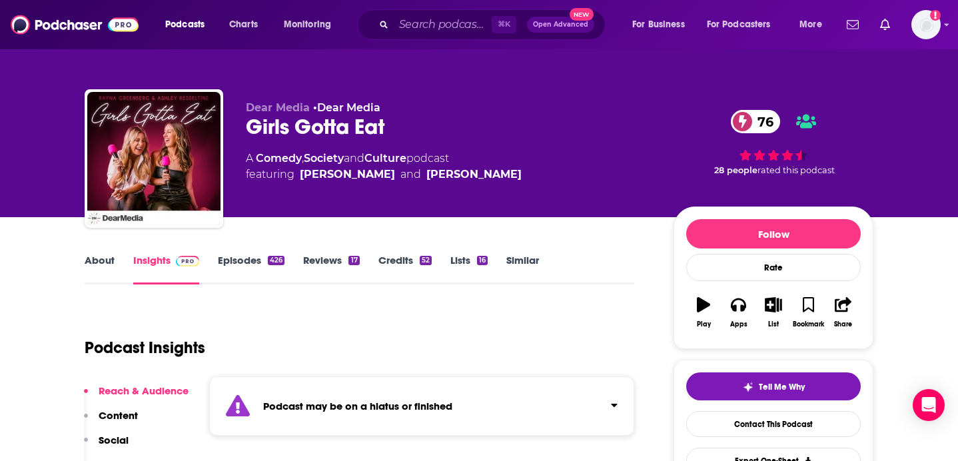
click at [110, 263] on link "About" at bounding box center [100, 269] width 30 height 31
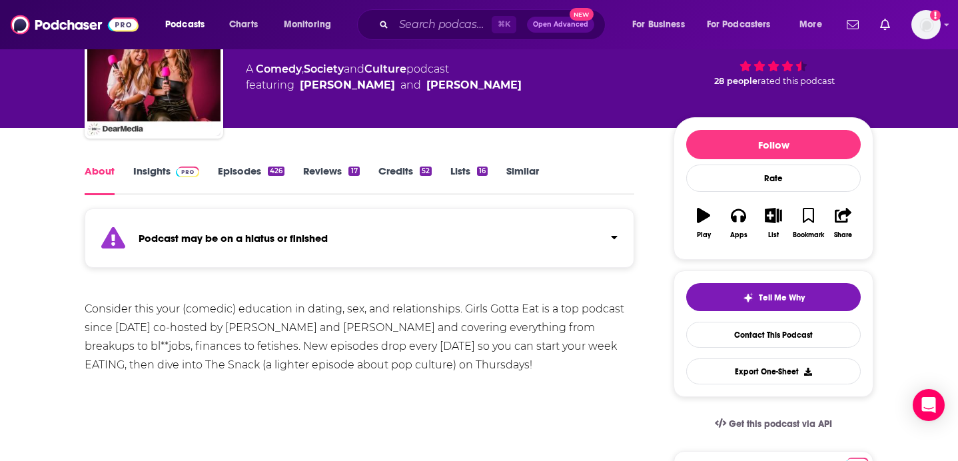
scroll to position [101, 0]
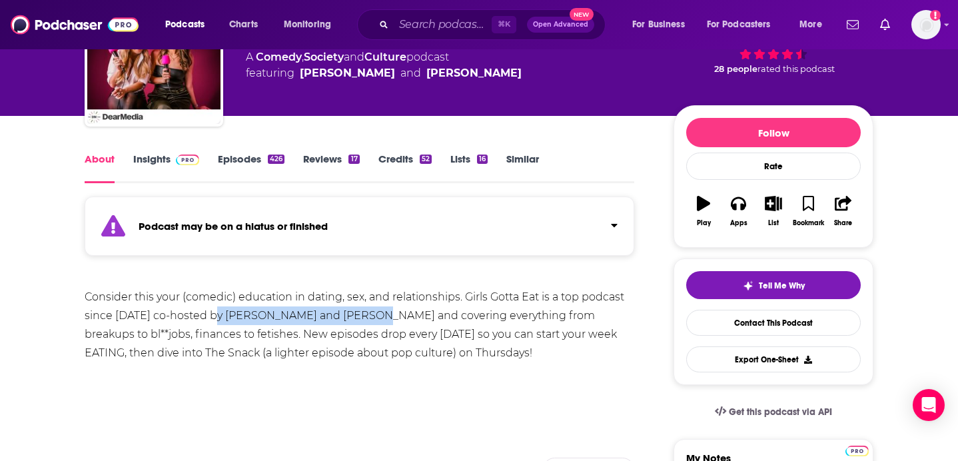
drag, startPoint x: 355, startPoint y: 317, endPoint x: 214, endPoint y: 316, distance: 141.2
click at [214, 316] on div "Consider this your (comedic) education in dating, sex, and relationships. Girls…" at bounding box center [359, 325] width 549 height 75
copy div "Ashley Hesseltine and Rayna"
click at [226, 162] on link "Episodes 426" at bounding box center [251, 167] width 67 height 31
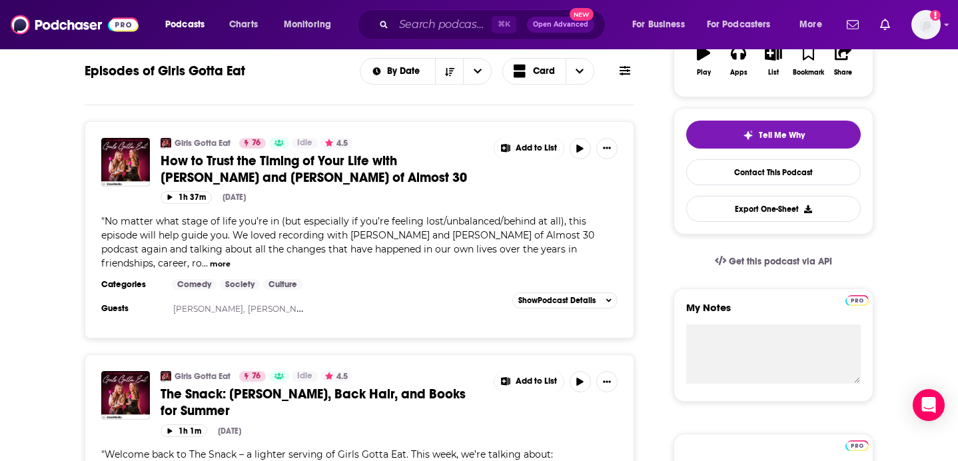
scroll to position [245, 0]
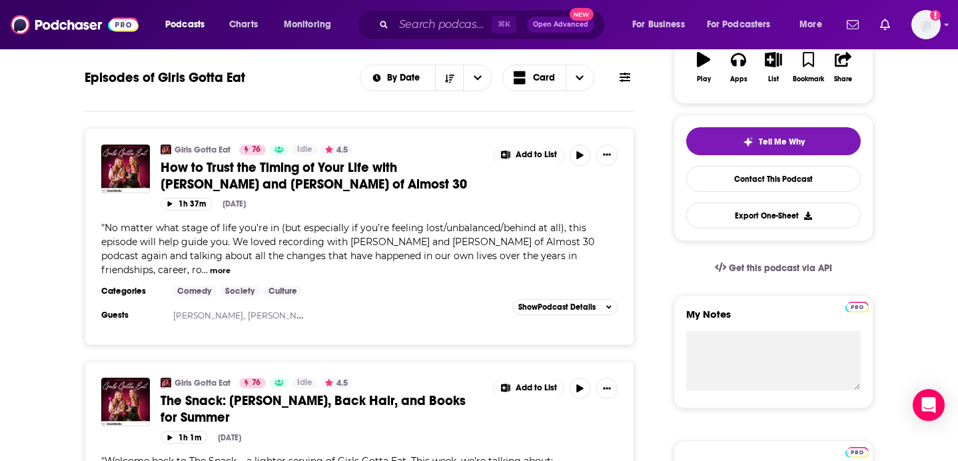
drag, startPoint x: 402, startPoint y: 170, endPoint x: 834, endPoint y: 7, distance: 462.2
